Goal: Understand process/instructions: Learn how to perform a task or action

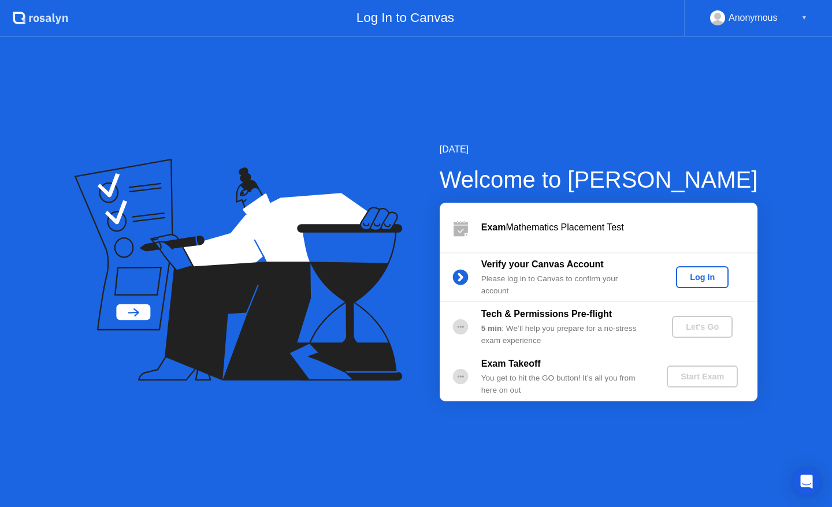
click at [710, 277] on div "Log In" at bounding box center [702, 277] width 43 height 9
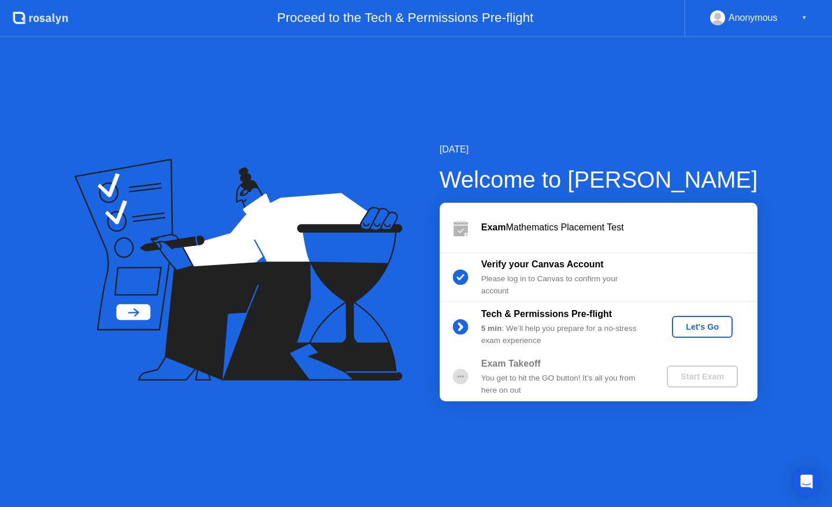
click at [722, 322] on div "Let's Go" at bounding box center [702, 326] width 51 height 9
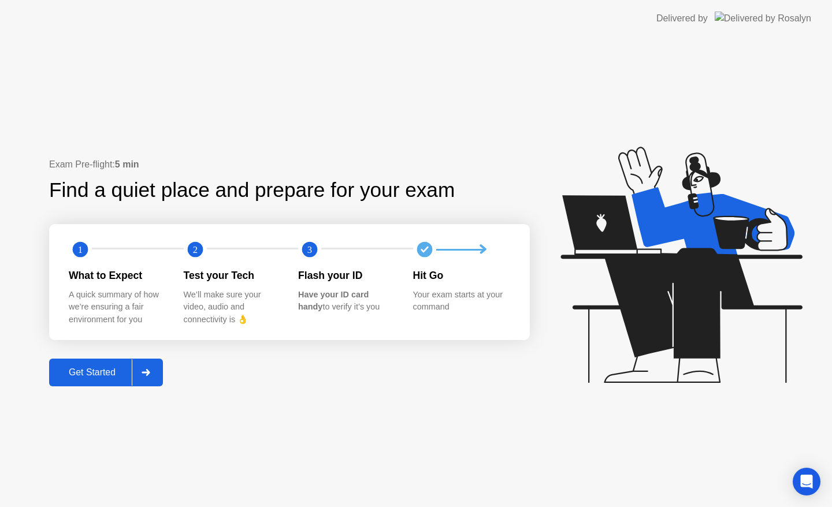
click at [132, 361] on button "Get Started" at bounding box center [106, 373] width 114 height 28
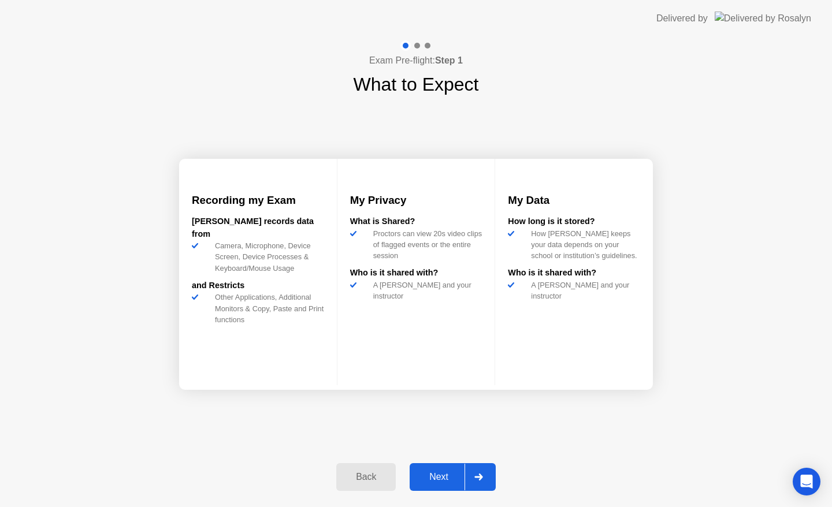
click at [458, 474] on div "Next" at bounding box center [438, 477] width 51 height 10
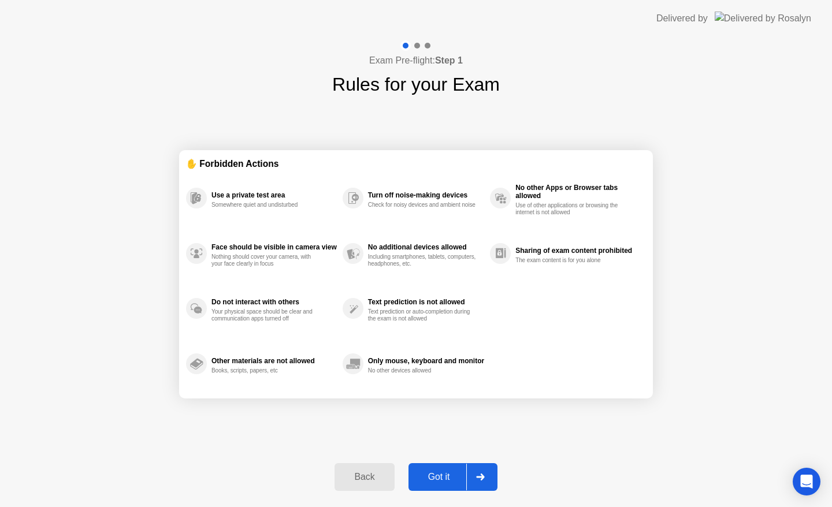
click at [458, 474] on div "Got it" at bounding box center [439, 477] width 54 height 10
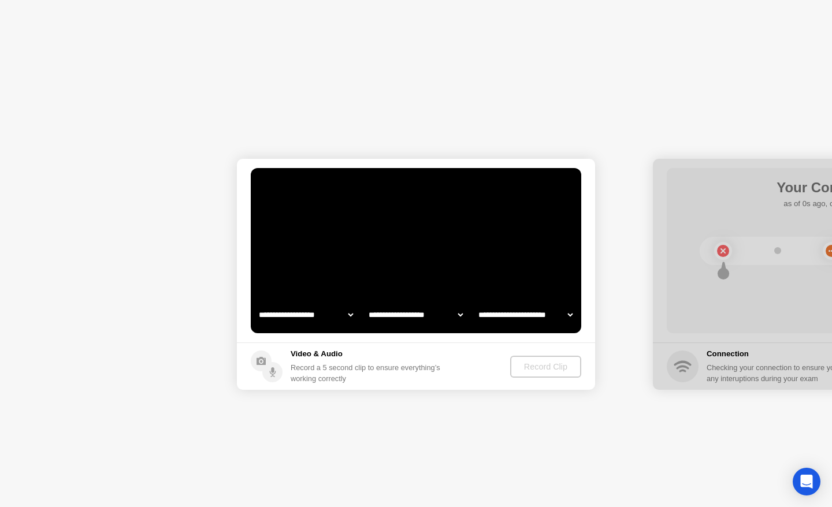
select select "**********"
select select "*******"
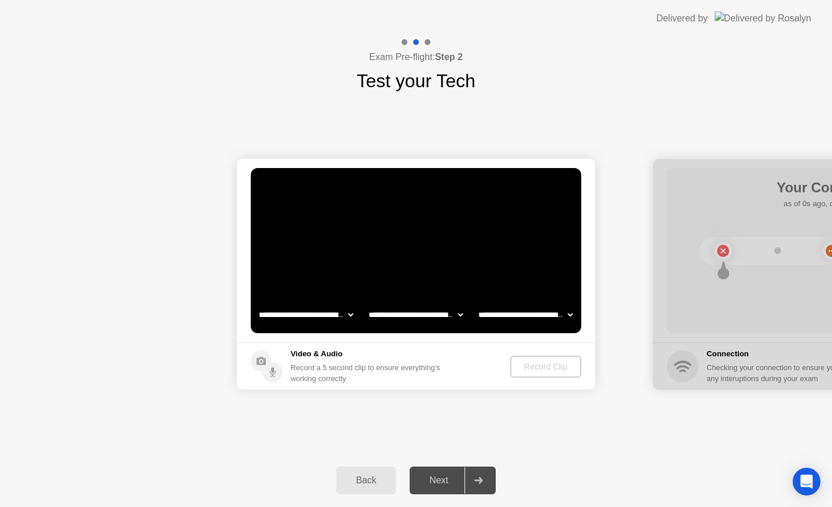
click at [539, 367] on div "Record Clip" at bounding box center [546, 366] width 62 height 9
click at [539, 367] on div "Record Clip" at bounding box center [547, 366] width 62 height 9
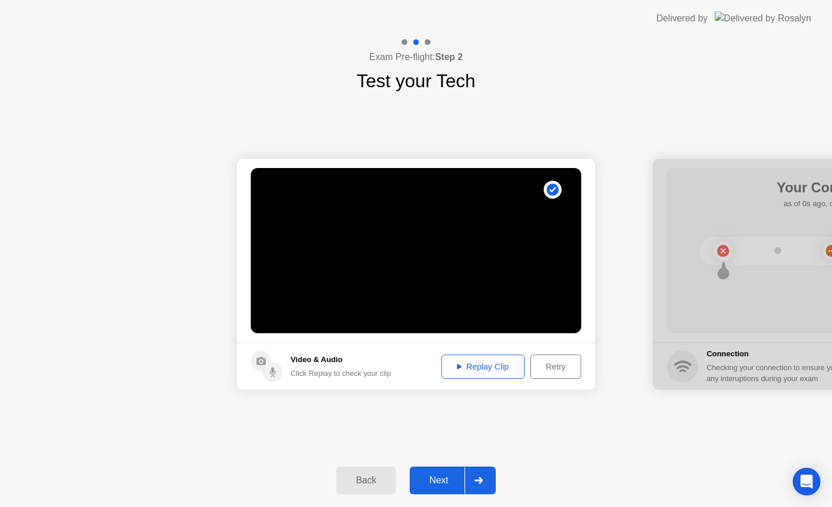
click at [492, 362] on div "Replay Clip" at bounding box center [483, 366] width 75 height 9
click at [672, 107] on div "**********" at bounding box center [416, 274] width 832 height 359
click at [557, 369] on div "Retry" at bounding box center [556, 366] width 43 height 9
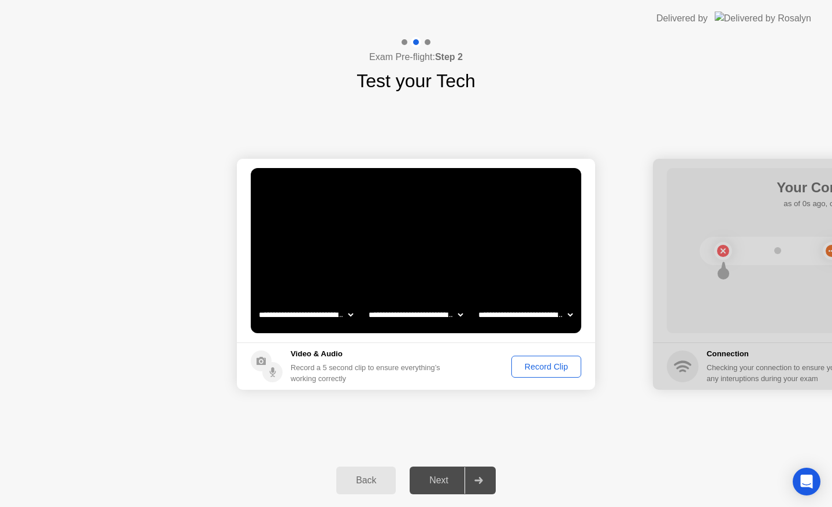
click at [532, 359] on button "Record Clip" at bounding box center [546, 367] width 70 height 22
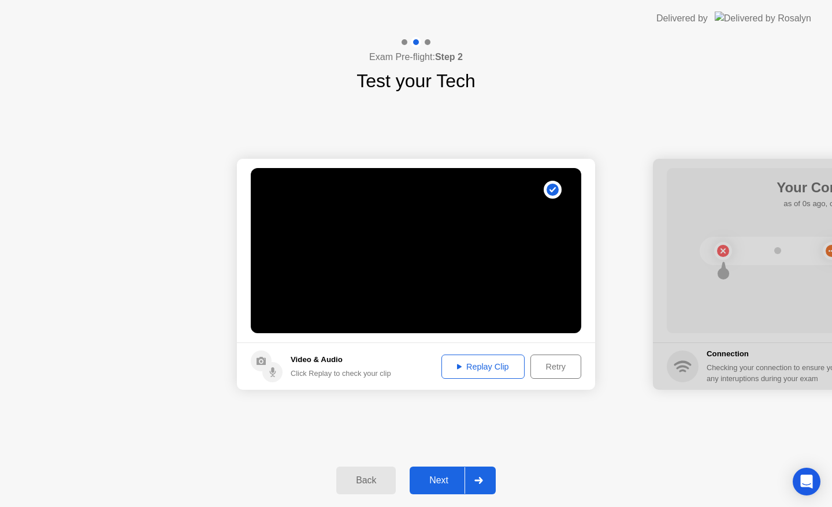
click at [501, 365] on div "Replay Clip" at bounding box center [483, 366] width 75 height 9
click at [491, 368] on div "Replay Clip" at bounding box center [483, 366] width 75 height 9
click at [536, 365] on div "Retry" at bounding box center [556, 366] width 43 height 9
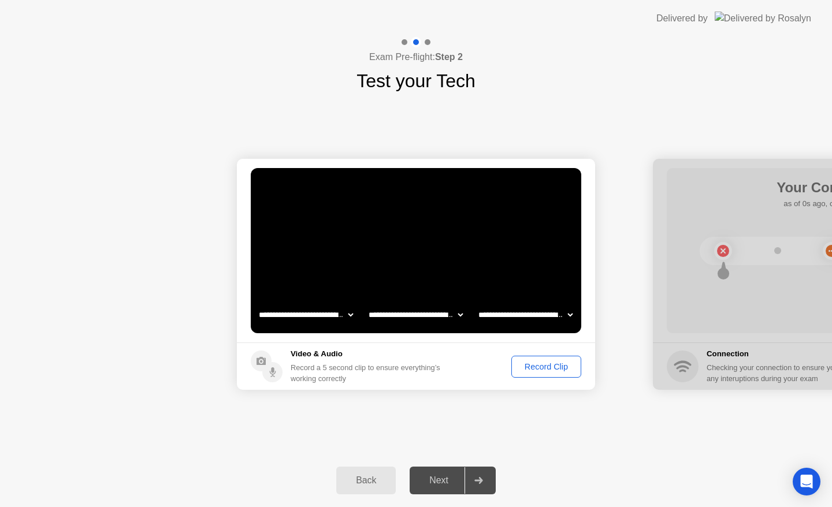
click at [522, 365] on div "Record Clip" at bounding box center [547, 366] width 62 height 9
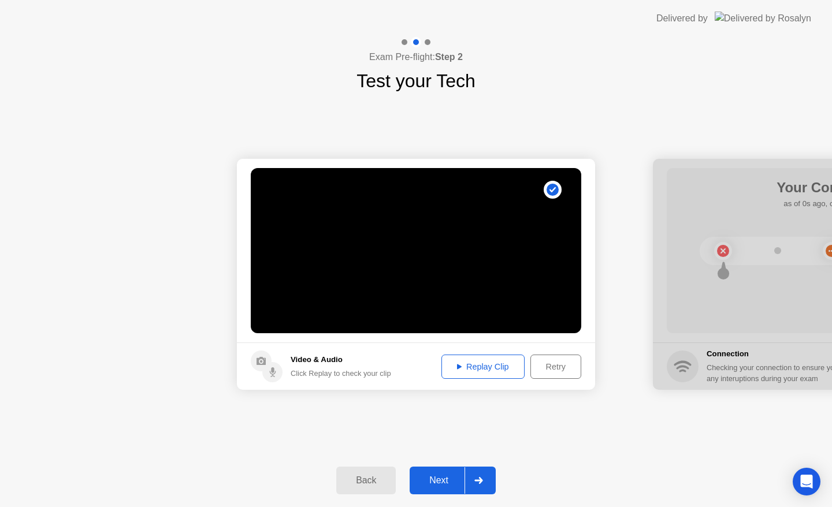
click at [494, 364] on div "Replay Clip" at bounding box center [483, 366] width 75 height 9
click at [453, 486] on div "Next" at bounding box center [438, 481] width 51 height 10
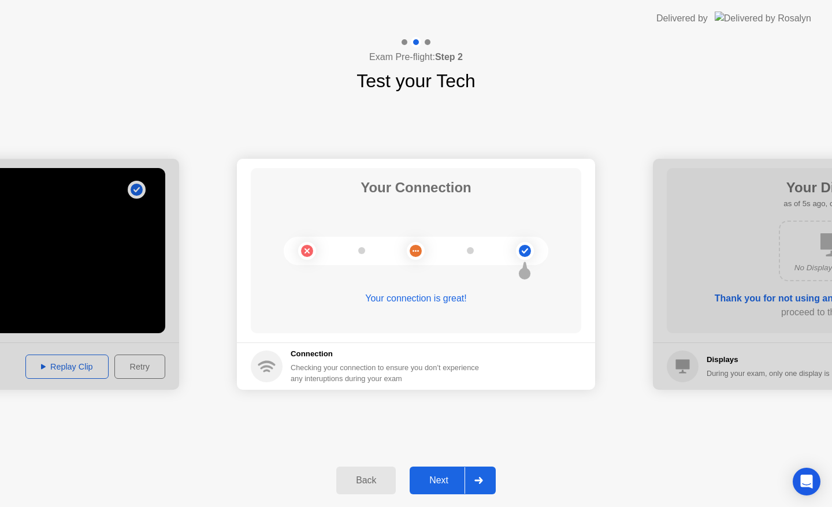
click at [667, 280] on div at bounding box center [832, 274] width 358 height 231
click at [440, 480] on div "Next" at bounding box center [438, 481] width 51 height 10
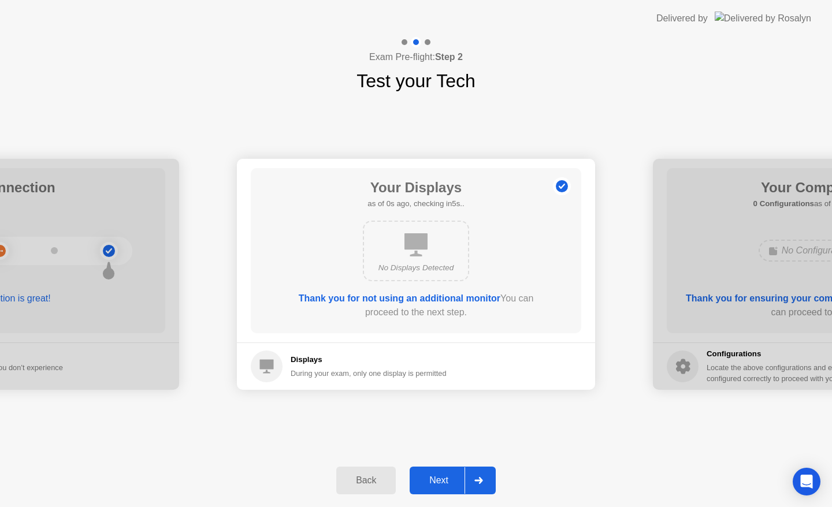
click at [440, 480] on div "Next" at bounding box center [438, 481] width 51 height 10
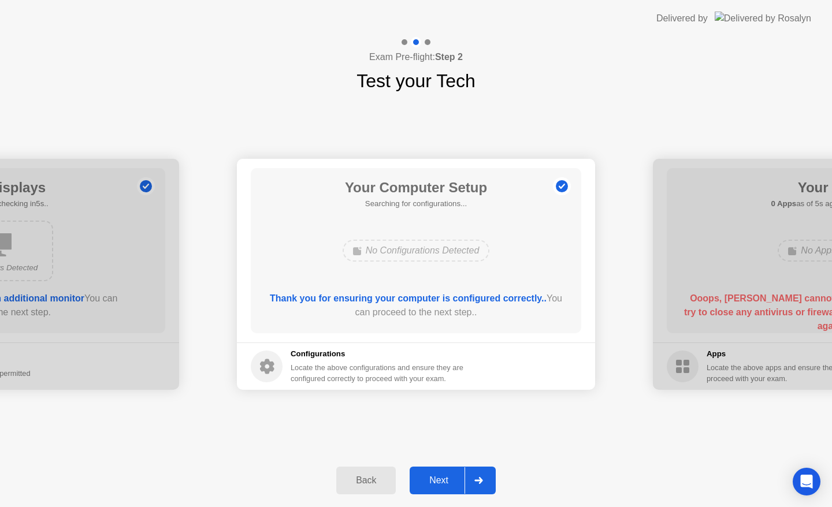
click at [440, 480] on div "Next" at bounding box center [438, 481] width 51 height 10
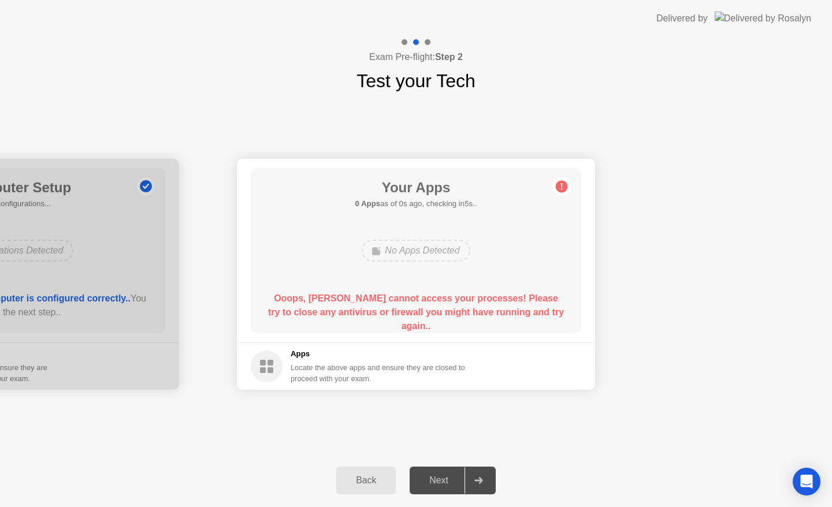
click at [440, 480] on div "Next" at bounding box center [438, 481] width 51 height 10
click at [566, 185] on circle at bounding box center [562, 187] width 12 height 12
click at [475, 318] on b "Ooops, [PERSON_NAME] cannot access your processes! Please try to close any anti…" at bounding box center [416, 313] width 296 height 38
click at [383, 471] on button "Back" at bounding box center [366, 481] width 60 height 28
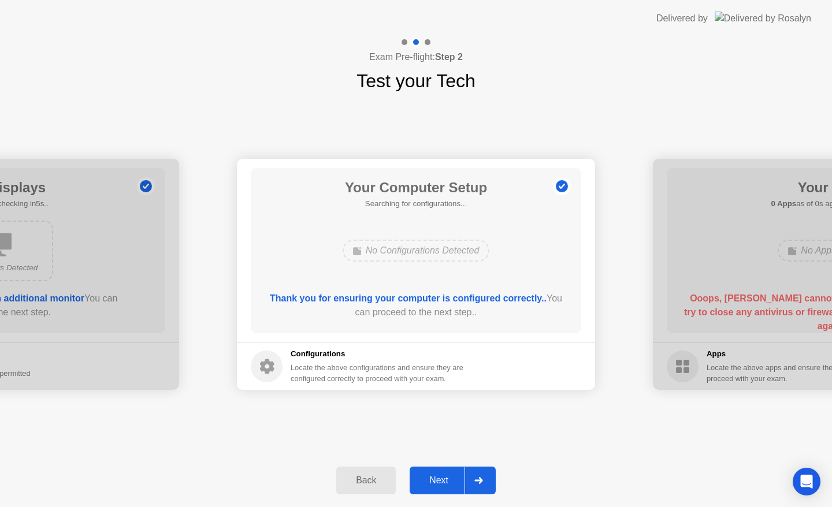
click at [442, 470] on button "Next" at bounding box center [453, 481] width 86 height 28
